Goal: Task Accomplishment & Management: Use online tool/utility

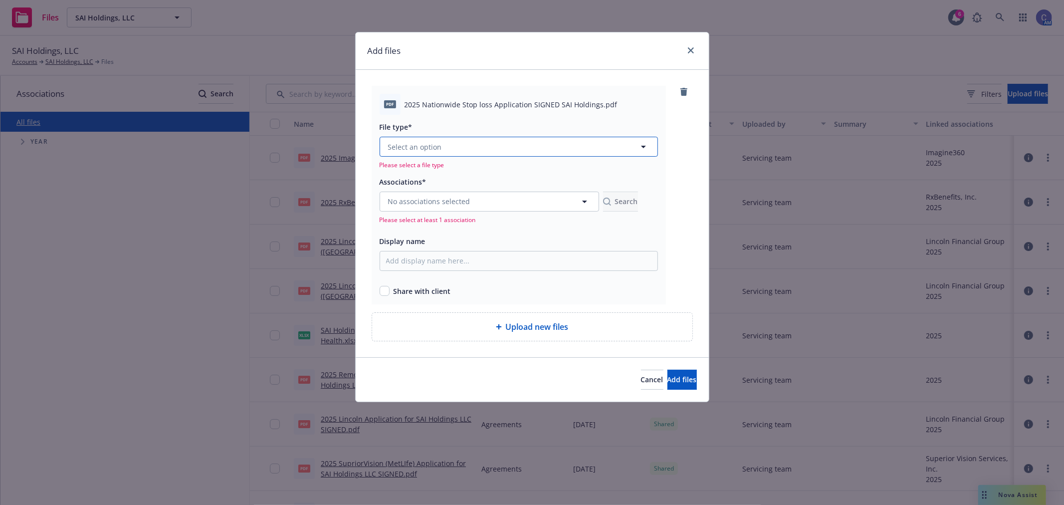
click at [459, 153] on button "Select an option" at bounding box center [518, 147] width 278 height 20
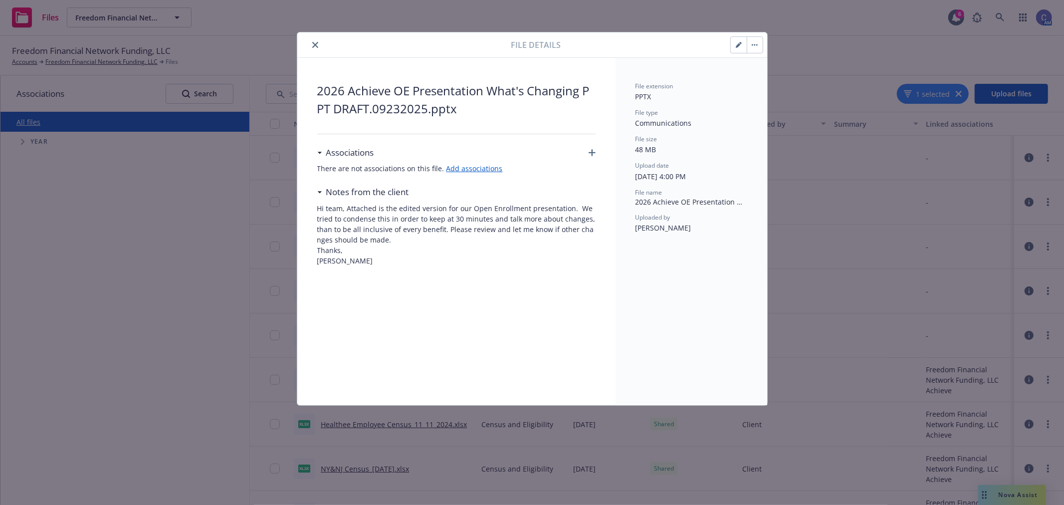
click at [417, 107] on span "2026 Achieve OE Presentation What's Changing PPT DRAFT.09232025.pptx" at bounding box center [456, 100] width 278 height 36
click at [316, 44] on icon "close" at bounding box center [315, 45] width 6 height 6
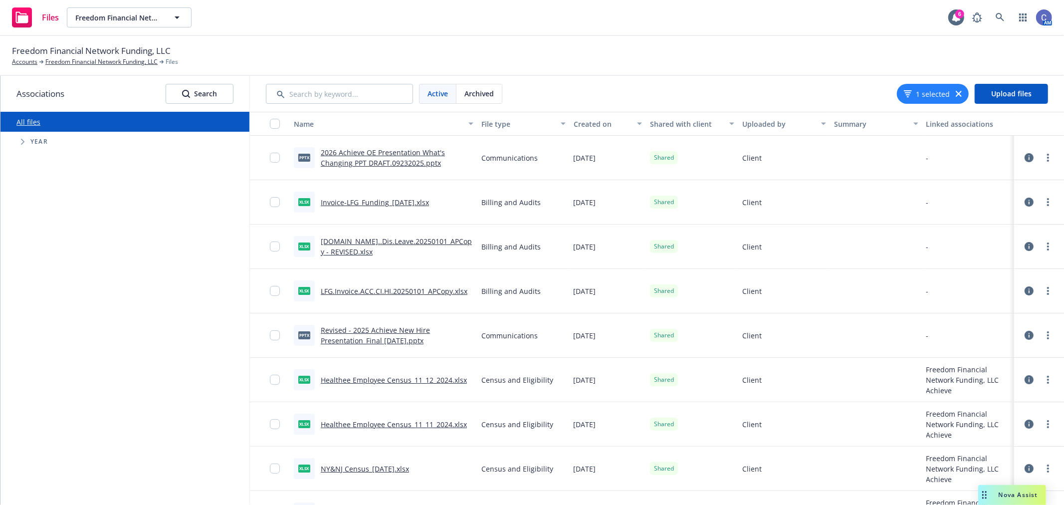
click at [401, 151] on link "2026 Achieve OE Presentation What's Changing PPT DRAFT.09232025.pptx" at bounding box center [383, 158] width 124 height 20
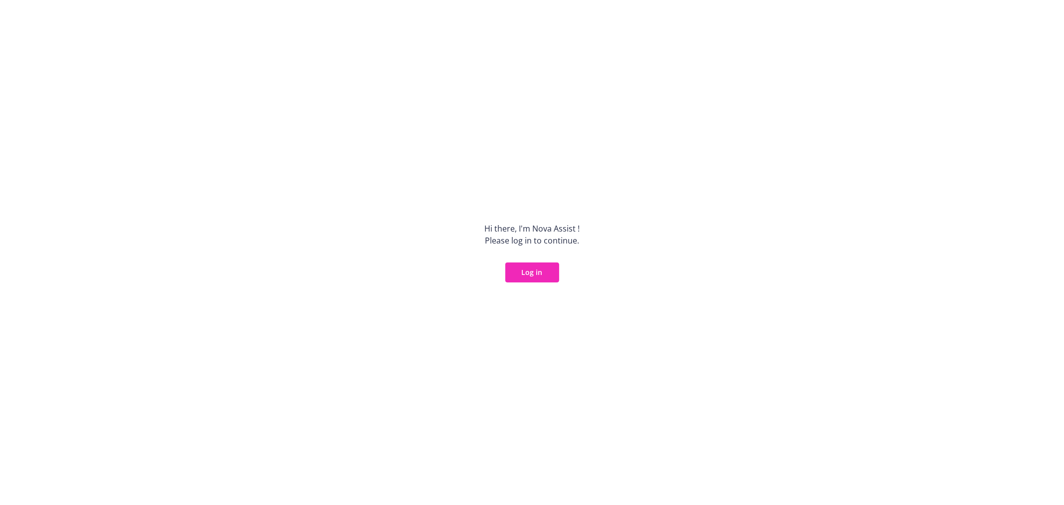
click at [528, 273] on button "Log in" at bounding box center [532, 272] width 54 height 20
